Goal: Ask a question

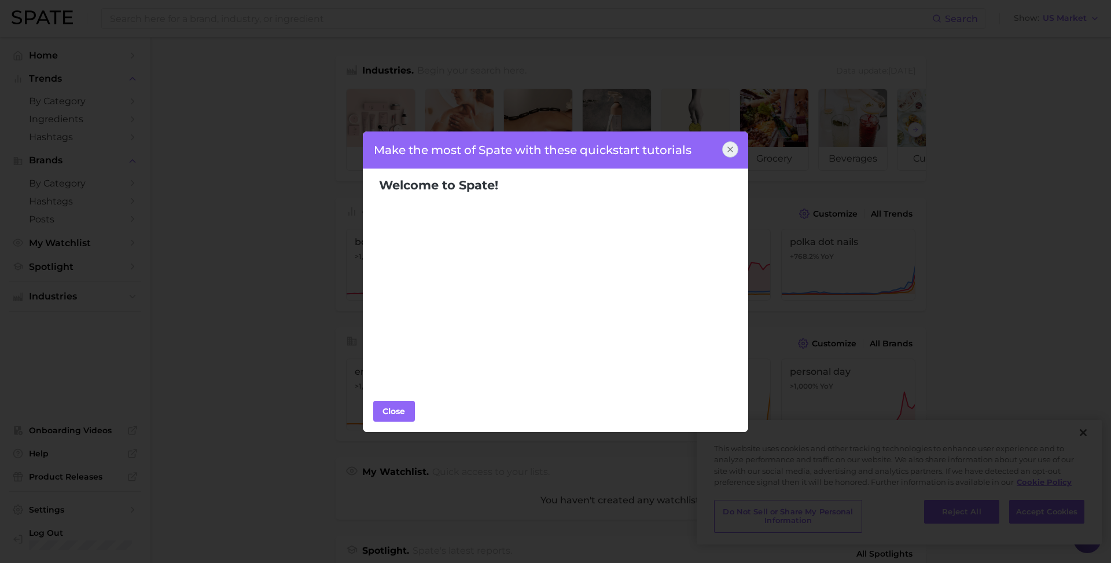
click at [726, 148] on icon at bounding box center [730, 149] width 9 height 9
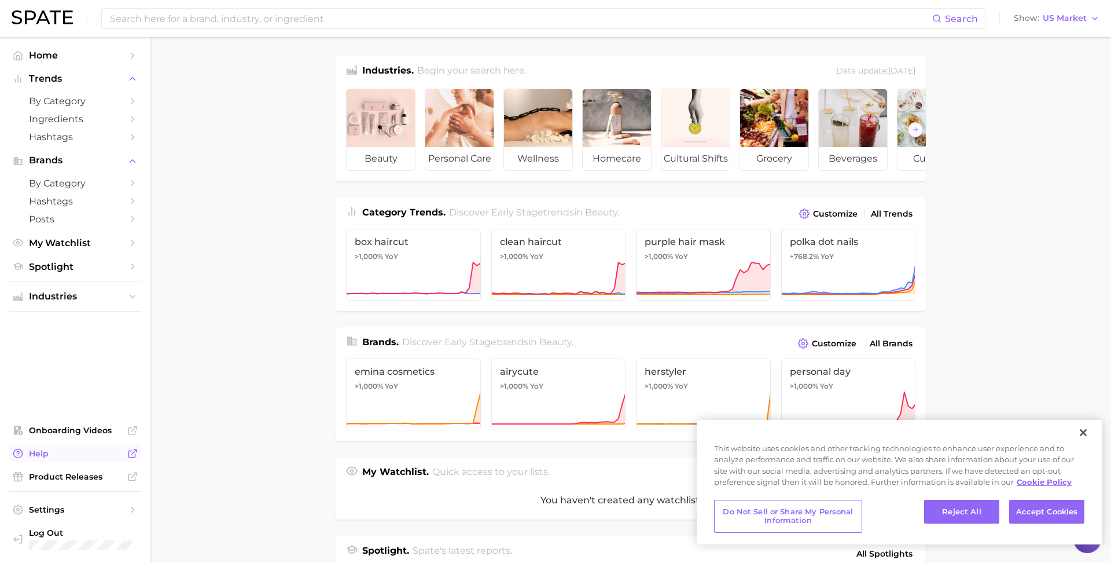
click at [108, 455] on span "Help" at bounding box center [75, 453] width 93 height 10
